Goal: Task Accomplishment & Management: Use online tool/utility

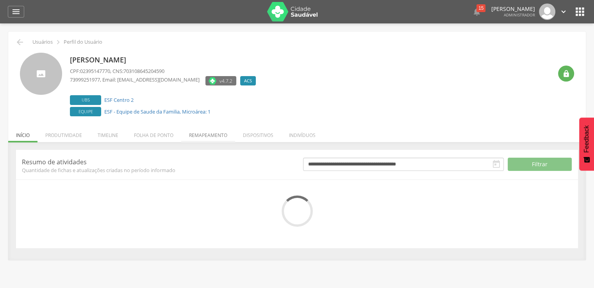
click at [186, 137] on li "Remapeamento" at bounding box center [208, 133] width 54 height 18
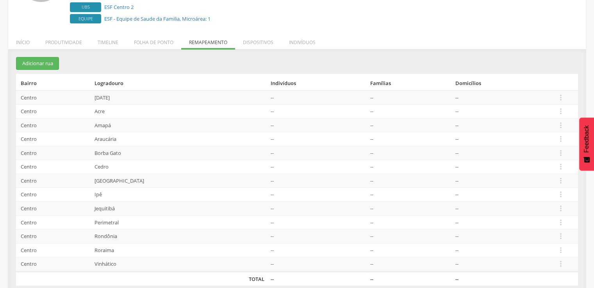
scroll to position [102, 0]
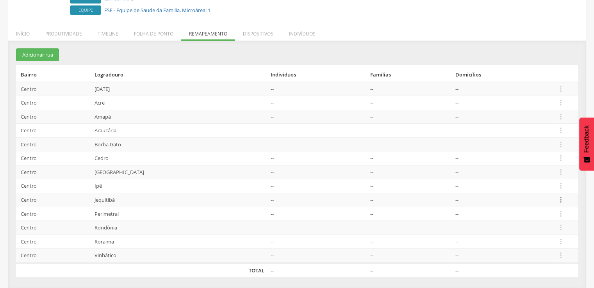
click at [557, 196] on icon "" at bounding box center [561, 200] width 9 height 9
click at [550, 171] on link "Desalocar famílias" at bounding box center [534, 170] width 62 height 10
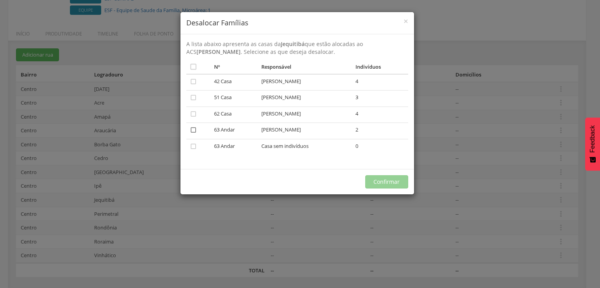
click at [194, 133] on icon "" at bounding box center [194, 130] width 8 height 8
click at [383, 177] on button "Confirmar" at bounding box center [386, 181] width 43 height 13
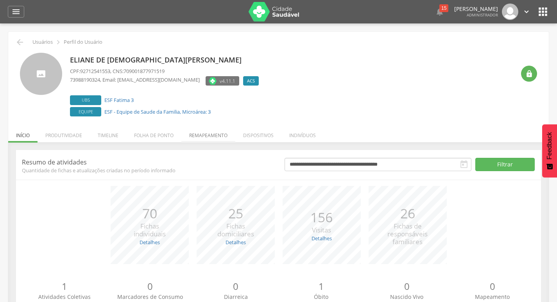
click at [198, 126] on li "Remapeamento" at bounding box center [208, 133] width 54 height 18
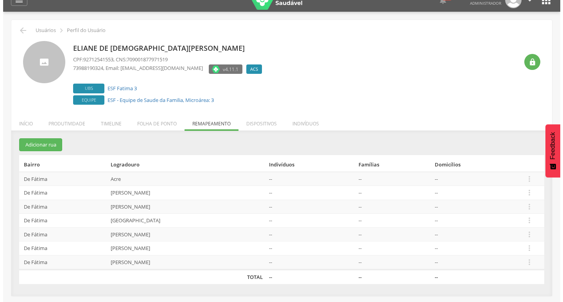
scroll to position [23, 0]
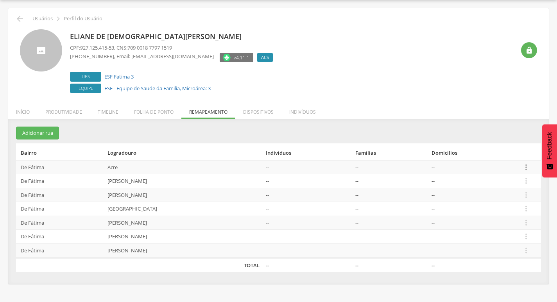
click at [528, 166] on icon "" at bounding box center [526, 167] width 9 height 9
click at [520, 140] on link "Desalocar famílias" at bounding box center [499, 136] width 62 height 10
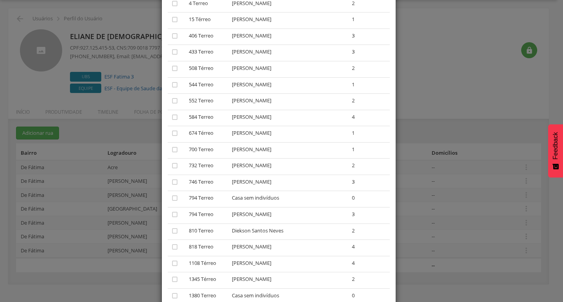
scroll to position [117, 0]
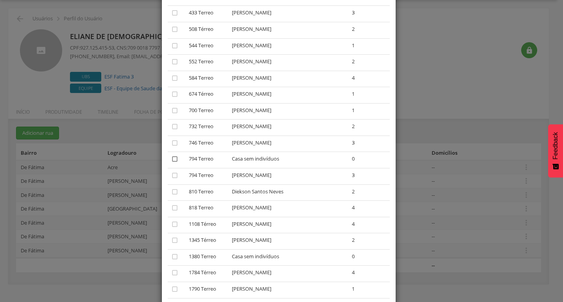
click at [173, 160] on icon "" at bounding box center [175, 159] width 8 height 8
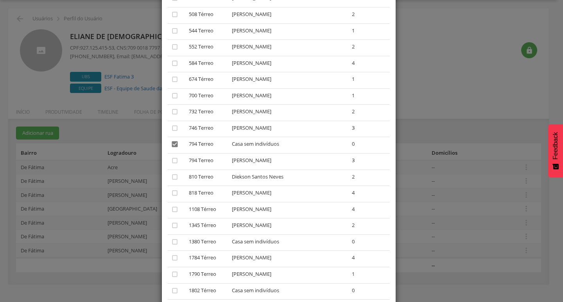
scroll to position [262, 0]
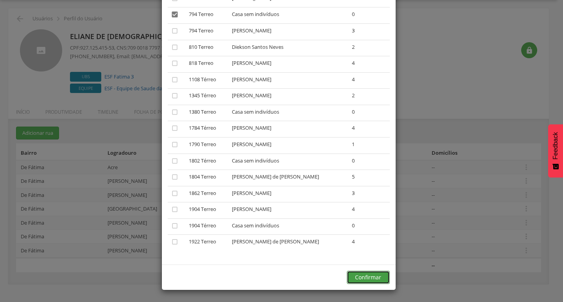
click at [354, 278] on button "Confirmar" at bounding box center [368, 277] width 43 height 13
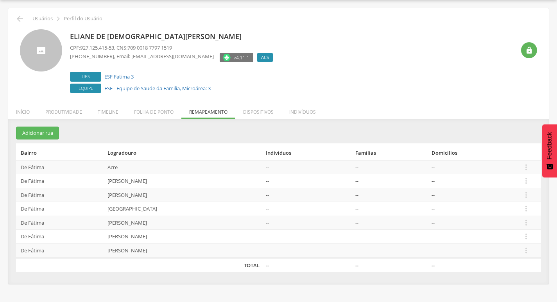
click at [537, 161] on td " Editar Alocar famílias Desalocar famílias Desvincular ACS" at bounding box center [530, 167] width 22 height 14
click at [523, 164] on icon "" at bounding box center [526, 167] width 9 height 9
click at [506, 139] on link "Desalocar famílias" at bounding box center [499, 136] width 62 height 10
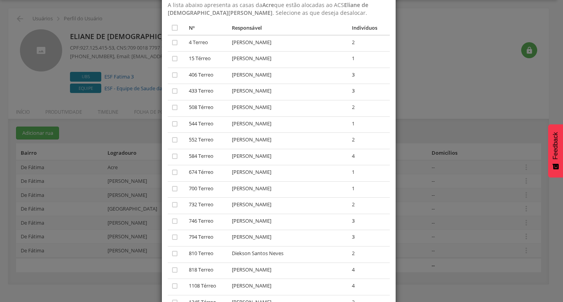
scroll to position [117, 0]
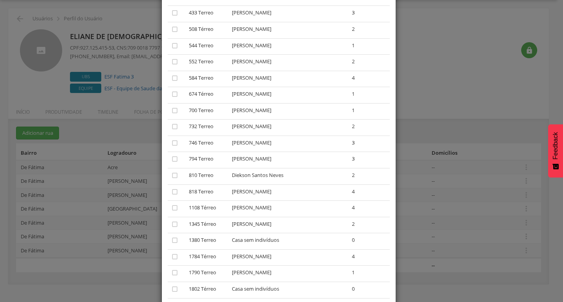
click at [457, 157] on div "× Desalocar Famílias A lista abaixo apresenta as casas da Acre que estão alocad…" at bounding box center [281, 151] width 563 height 302
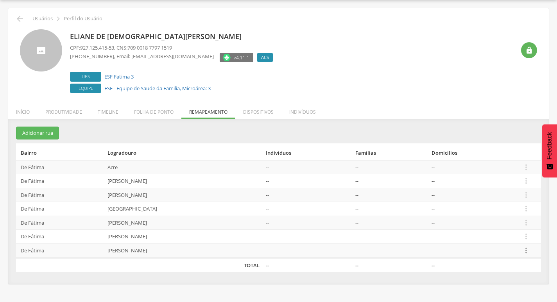
click at [527, 252] on icon "" at bounding box center [526, 250] width 9 height 9
click at [519, 223] on link "Desalocar famílias" at bounding box center [499, 220] width 62 height 10
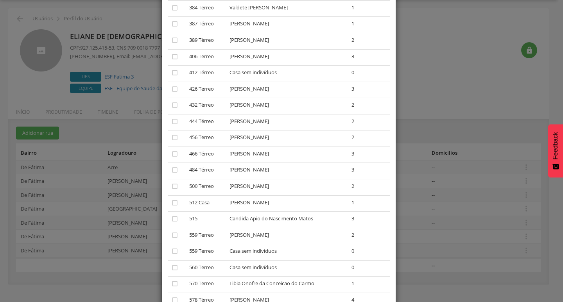
scroll to position [195, 0]
click at [174, 166] on icon "" at bounding box center [175, 170] width 8 height 8
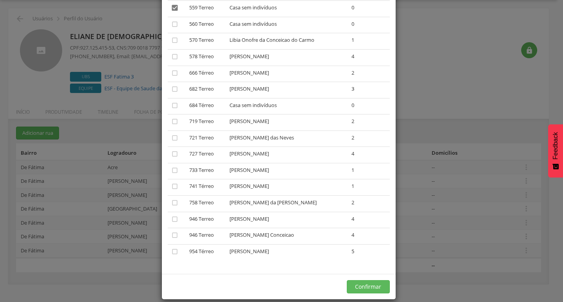
scroll to position [359, 0]
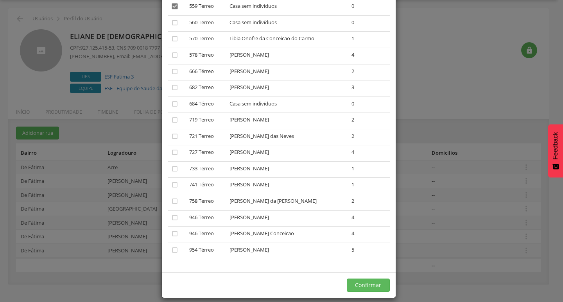
click at [360, 272] on div "Confirmar" at bounding box center [279, 284] width 234 height 25
click at [361, 279] on button "Confirmar" at bounding box center [368, 285] width 43 height 13
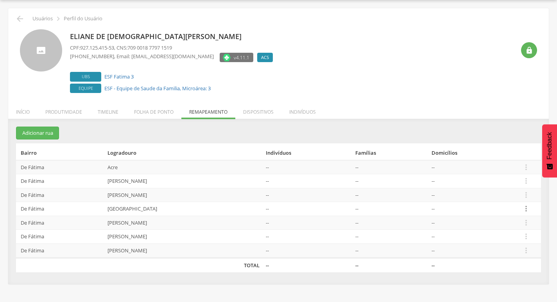
click at [523, 212] on icon "" at bounding box center [526, 208] width 9 height 9
click at [489, 180] on link "Desalocar famílias" at bounding box center [499, 178] width 62 height 10
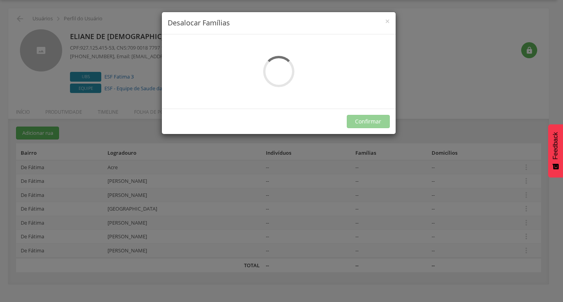
scroll to position [0, 0]
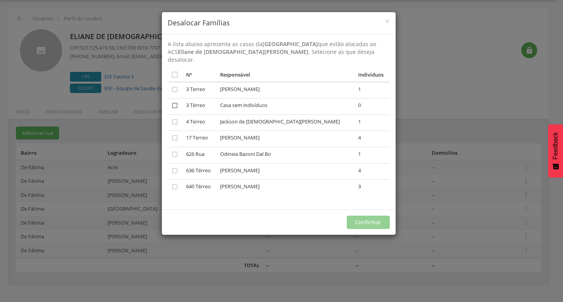
click at [175, 102] on icon "" at bounding box center [175, 106] width 8 height 8
click at [359, 209] on div "Confirmar" at bounding box center [279, 221] width 234 height 25
click at [360, 216] on button "Confirmar" at bounding box center [368, 222] width 43 height 13
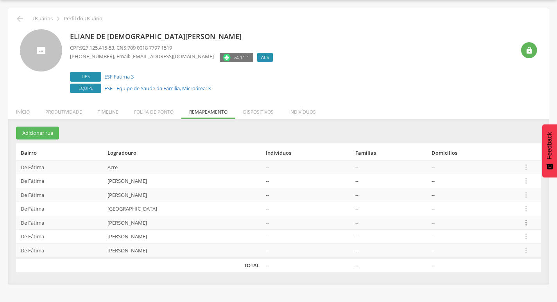
click at [528, 221] on icon "" at bounding box center [526, 222] width 9 height 9
click at [505, 192] on link "Desalocar famílias" at bounding box center [499, 192] width 62 height 10
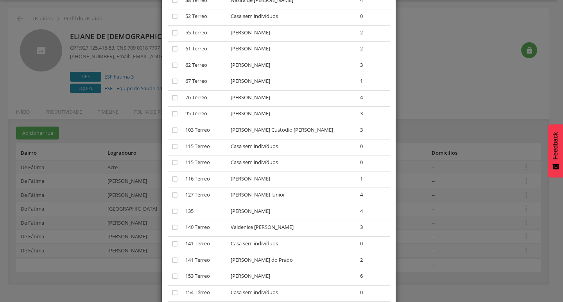
scroll to position [156, 0]
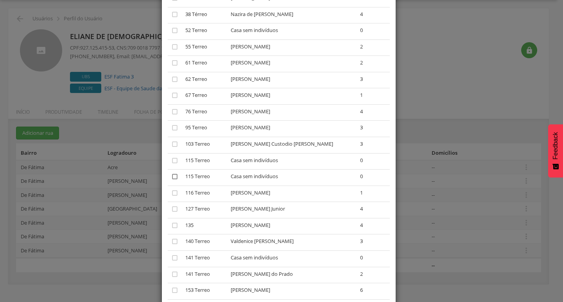
click at [174, 173] on icon "" at bounding box center [175, 177] width 8 height 8
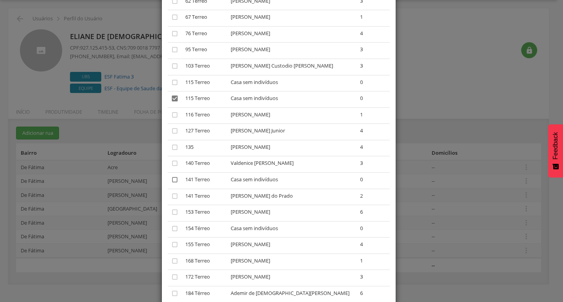
click at [173, 176] on icon "" at bounding box center [175, 180] width 8 height 8
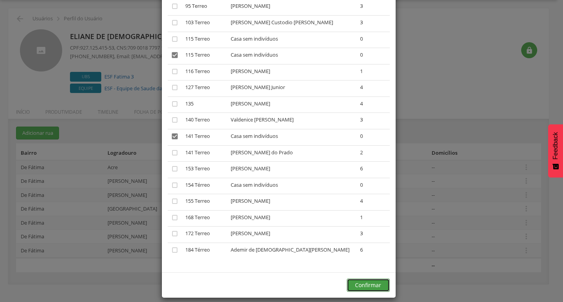
click at [359, 279] on button "Confirmar" at bounding box center [368, 285] width 43 height 13
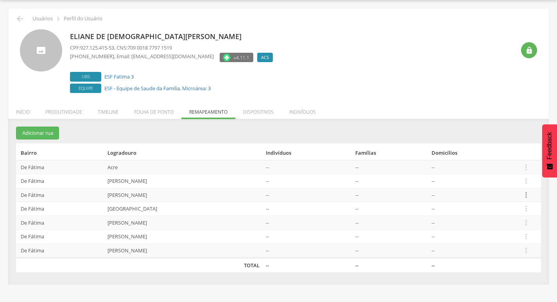
click at [527, 195] on icon "" at bounding box center [526, 195] width 9 height 9
click at [519, 167] on link "Desalocar famílias" at bounding box center [499, 164] width 62 height 10
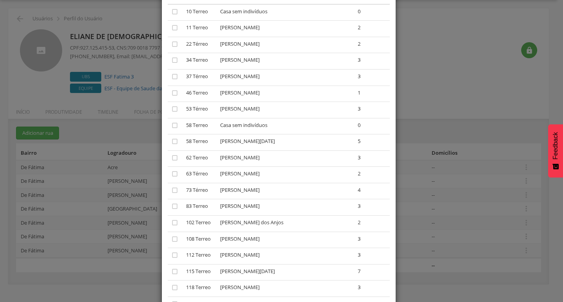
scroll to position [78, 0]
click at [171, 121] on icon "" at bounding box center [175, 125] width 8 height 8
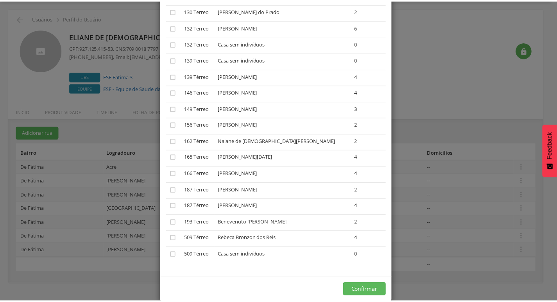
scroll to position [392, 0]
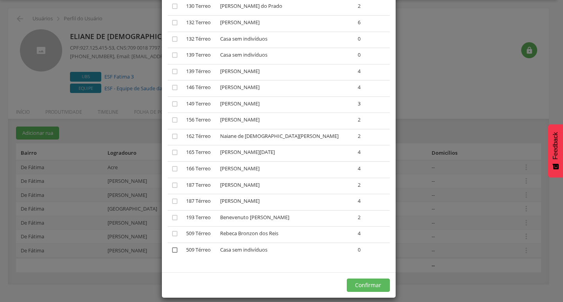
click at [173, 246] on icon "" at bounding box center [175, 250] width 8 height 8
click at [374, 279] on button "Confirmar" at bounding box center [368, 285] width 43 height 13
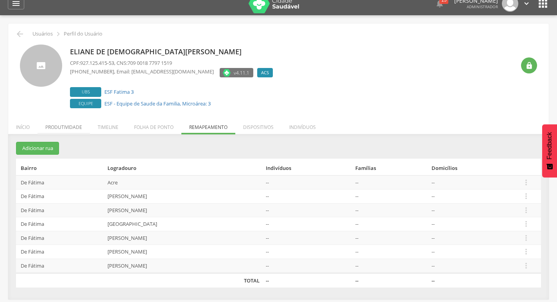
scroll to position [0, 0]
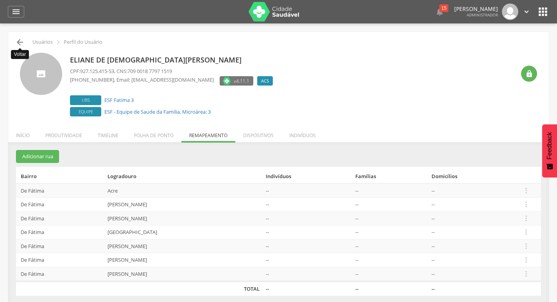
click at [18, 41] on icon "" at bounding box center [19, 42] width 9 height 9
